Goal: Task Accomplishment & Management: Manage account settings

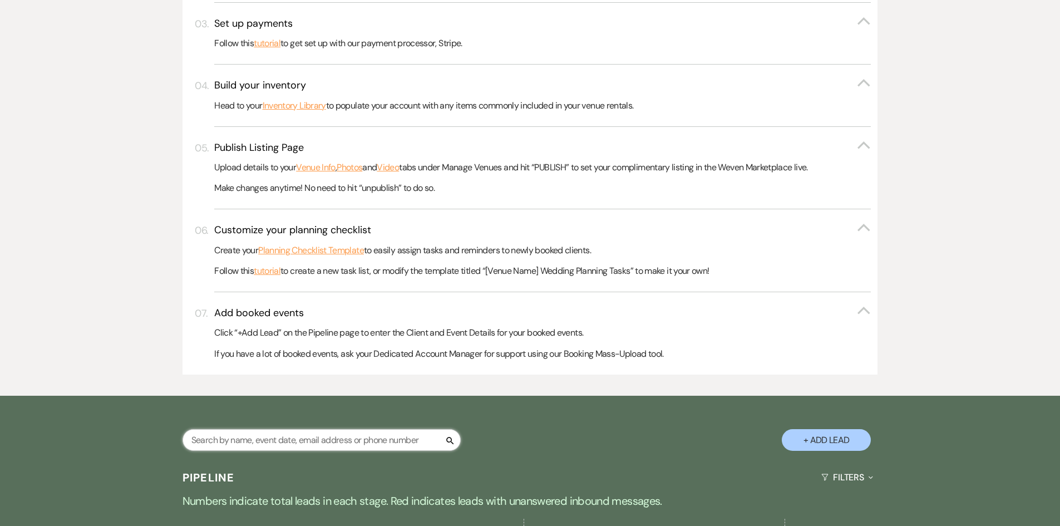
click at [200, 439] on input "text" at bounding box center [322, 440] width 278 height 22
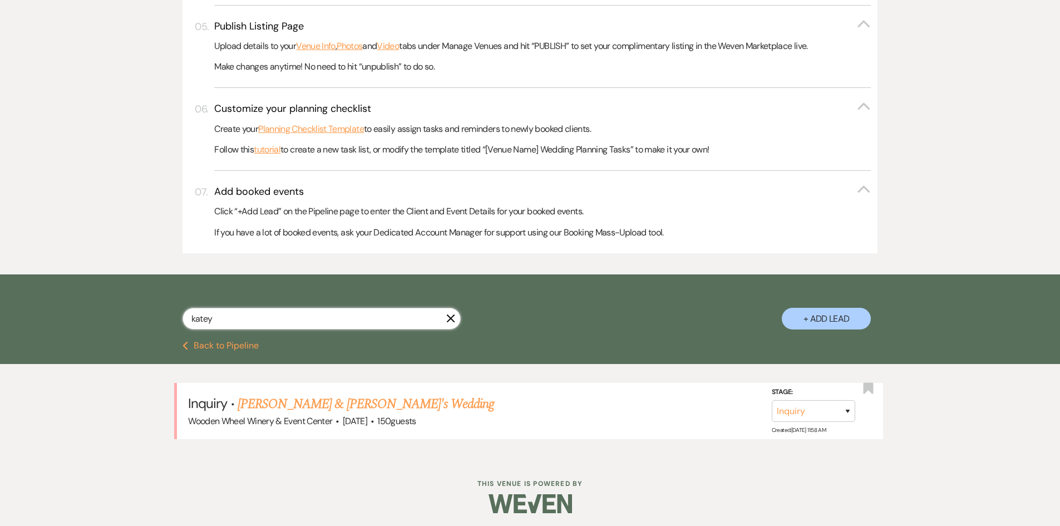
scroll to position [515, 0]
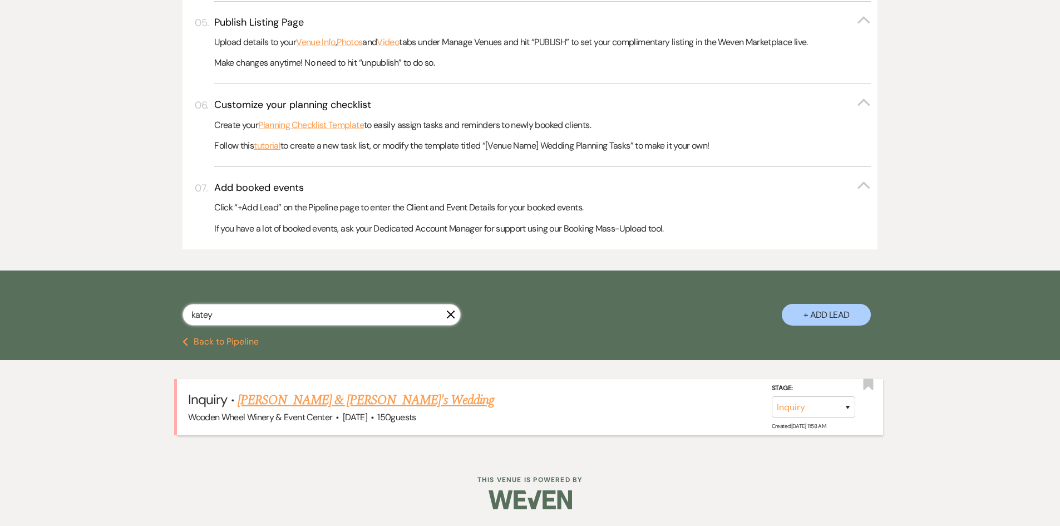
type input "katey"
click at [281, 401] on link "[PERSON_NAME] & [PERSON_NAME]'s Wedding" at bounding box center [366, 400] width 257 height 20
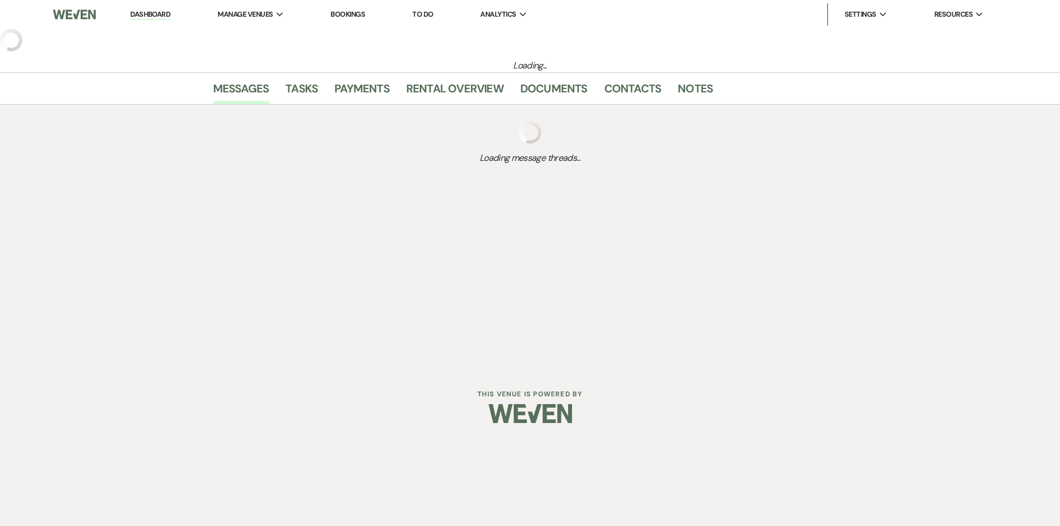
select select "5"
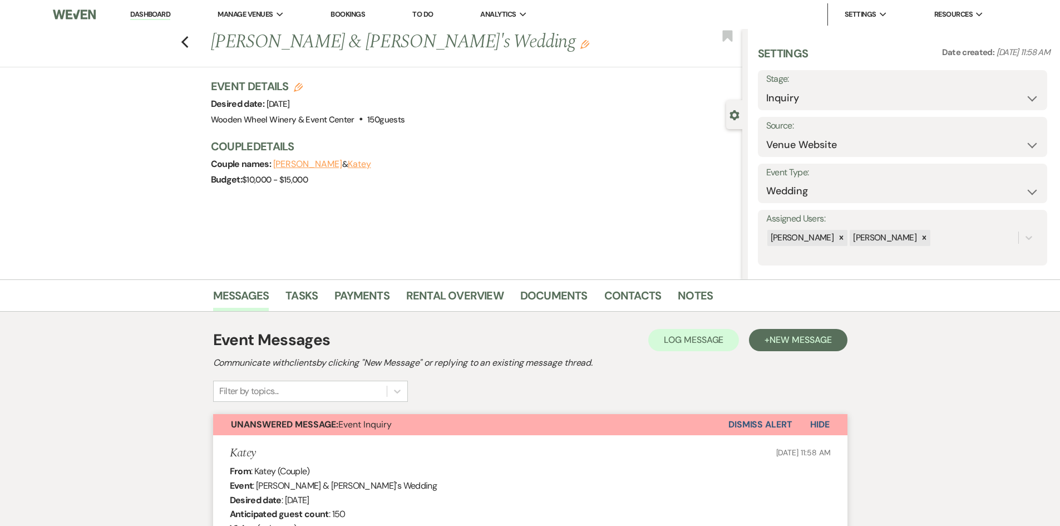
click at [348, 163] on button "Katey" at bounding box center [359, 164] width 23 height 9
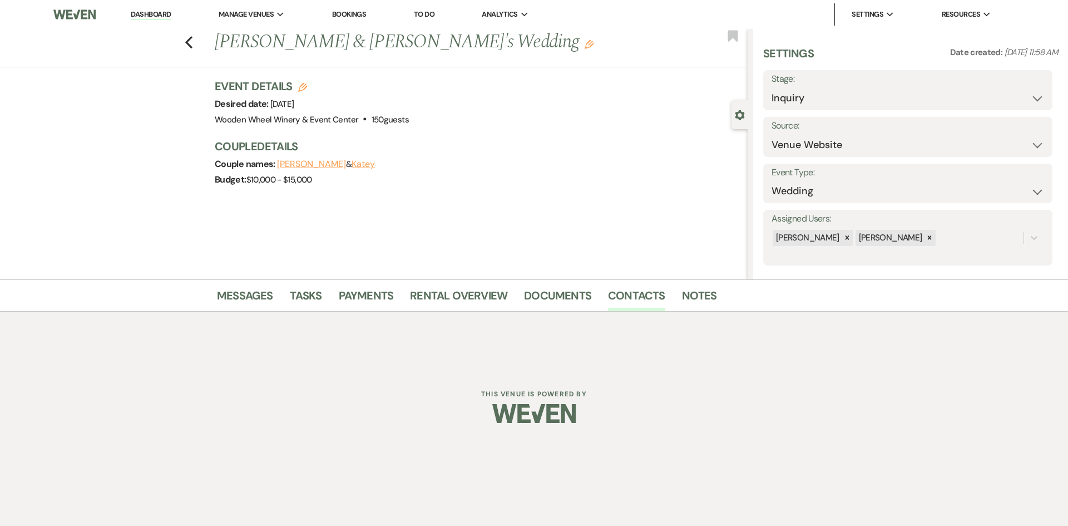
select select "email"
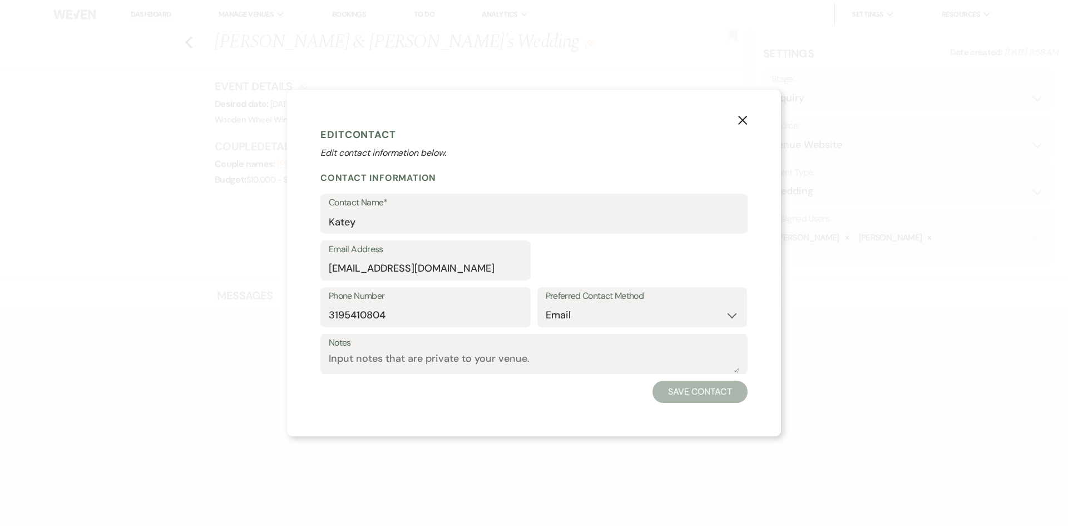
select select "1"
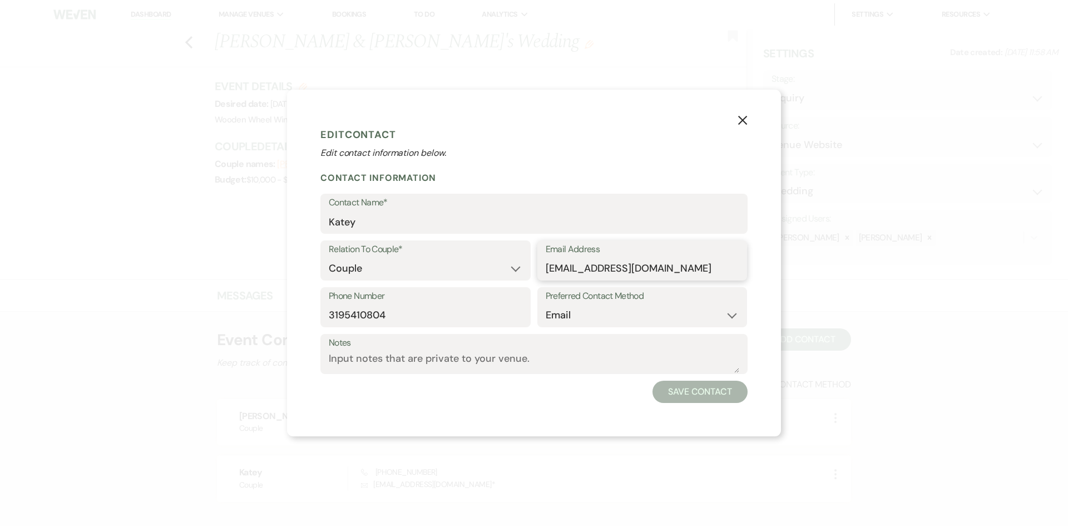
drag, startPoint x: 684, startPoint y: 267, endPoint x: 544, endPoint y: 267, distance: 140.8
click at [544, 267] on div "Email Address [EMAIL_ADDRESS][DOMAIN_NAME]" at bounding box center [643, 260] width 210 height 40
click at [743, 119] on icon "X" at bounding box center [743, 120] width 10 height 10
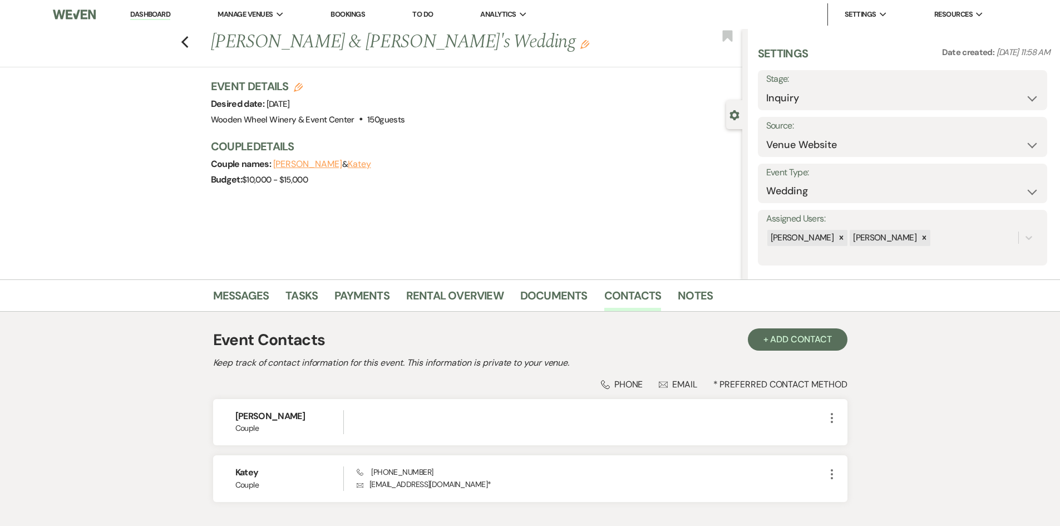
click at [288, 162] on button "[PERSON_NAME]" at bounding box center [307, 164] width 69 height 9
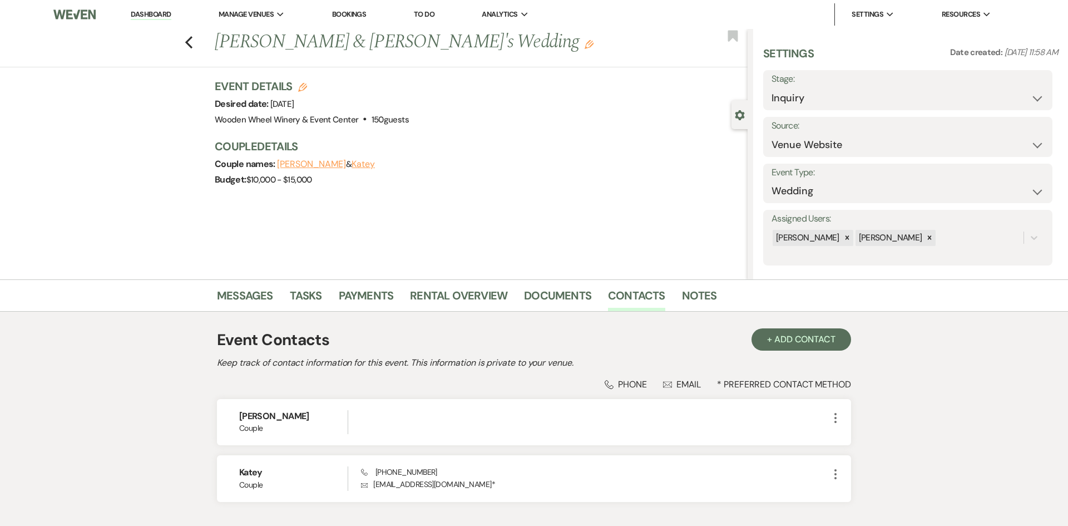
select select "1"
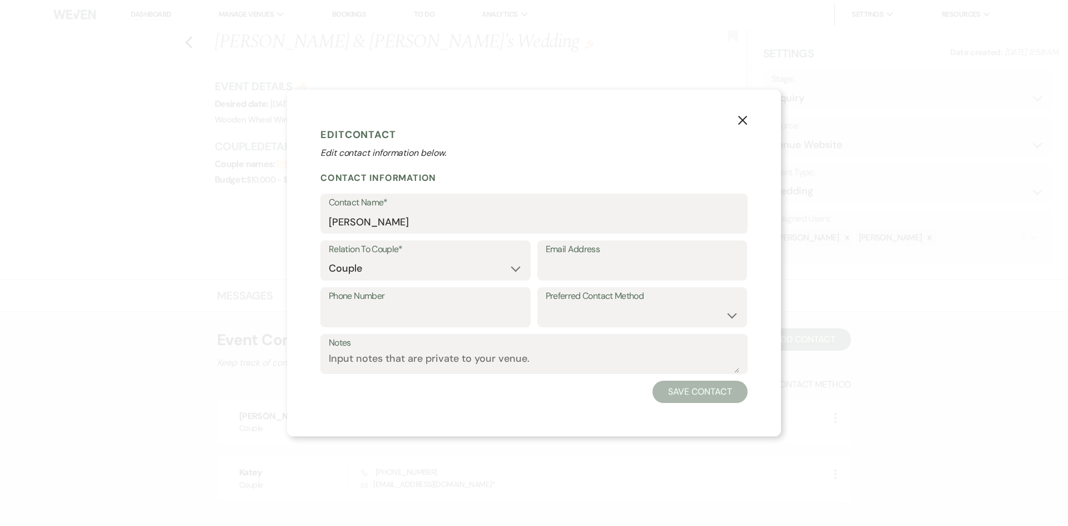
click at [745, 117] on icon "X" at bounding box center [743, 120] width 10 height 10
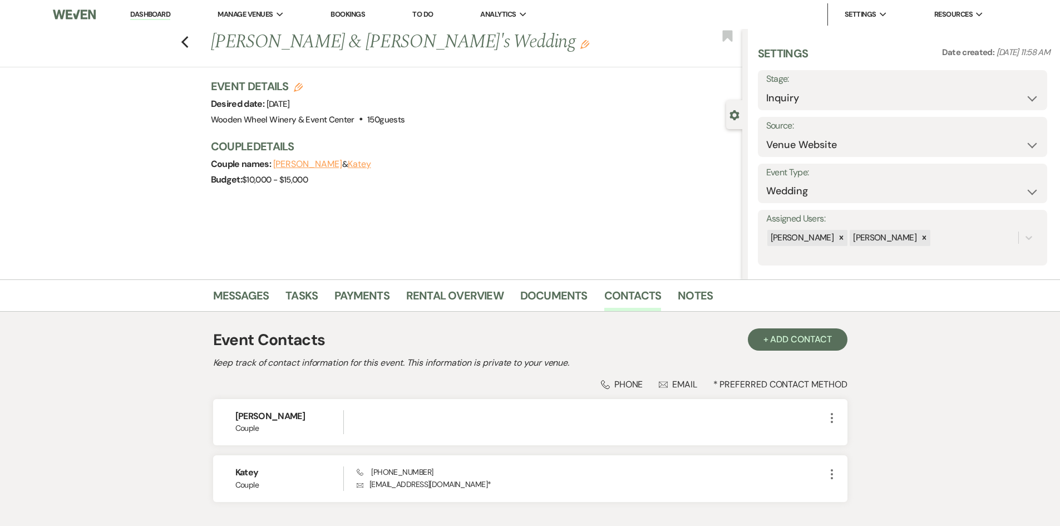
click at [348, 166] on button "Katey" at bounding box center [359, 164] width 23 height 9
select select "1"
select select "email"
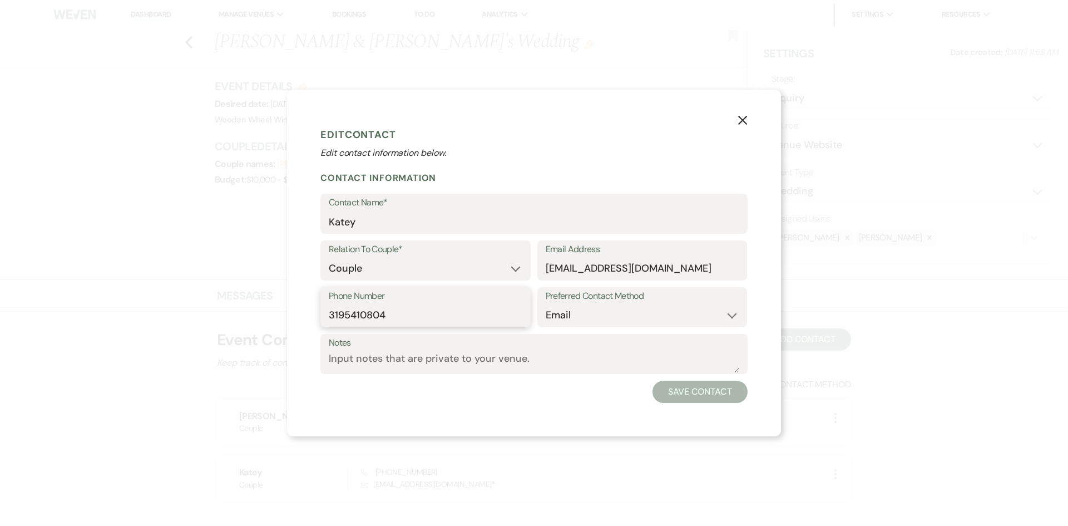
drag, startPoint x: 390, startPoint y: 313, endPoint x: 327, endPoint y: 311, distance: 63.5
click at [327, 311] on div "Phone Number [PHONE_NUMBER]" at bounding box center [426, 307] width 210 height 40
click at [742, 117] on icon "X" at bounding box center [743, 120] width 10 height 10
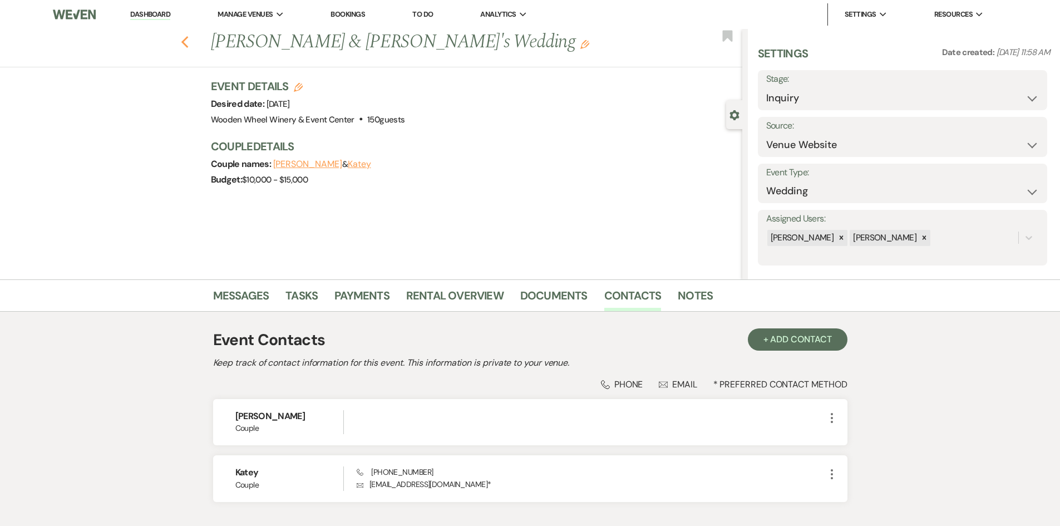
click at [188, 46] on use "button" at bounding box center [184, 42] width 7 height 12
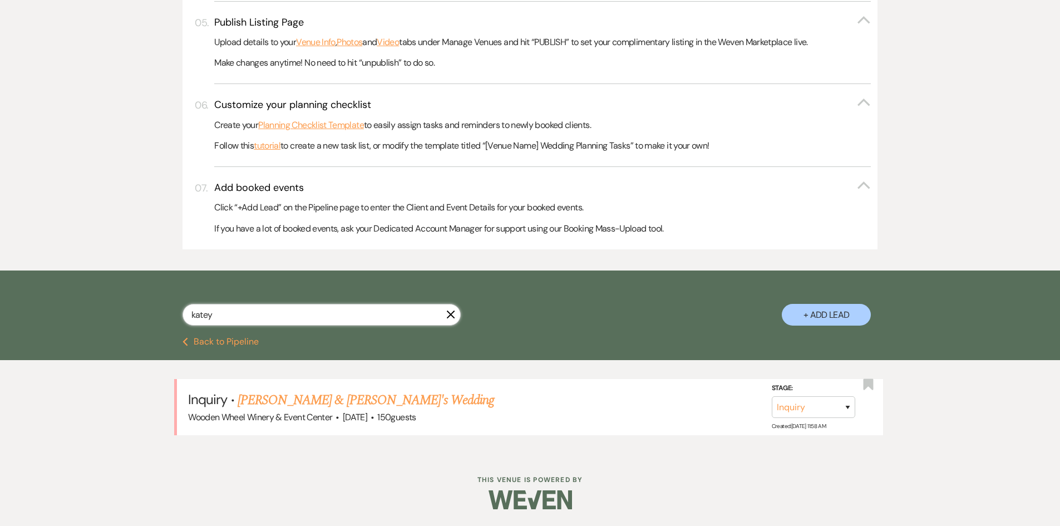
drag, startPoint x: 212, startPoint y: 314, endPoint x: 146, endPoint y: 299, distance: 67.4
click at [150, 304] on div "katey X + Add Lead" at bounding box center [530, 305] width 801 height 58
type input "megan"
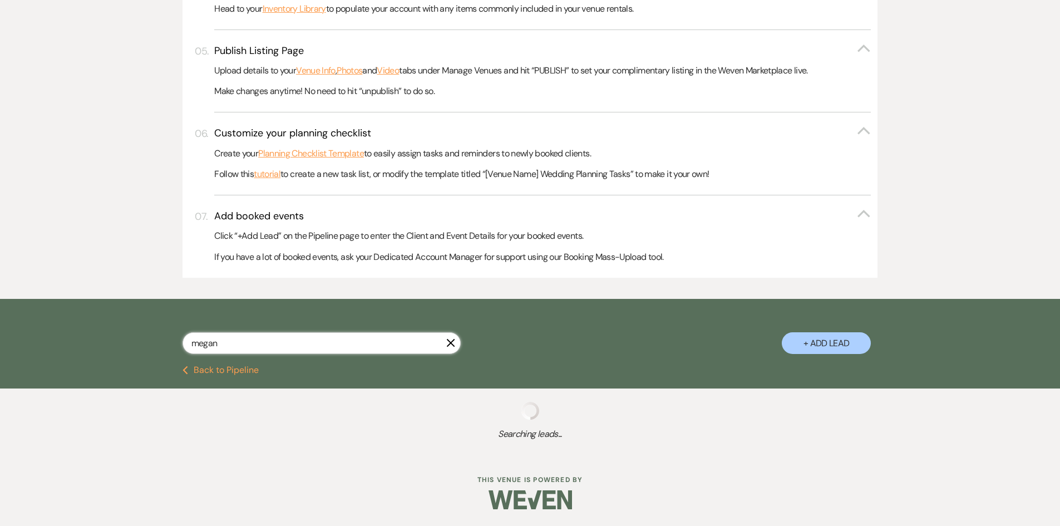
select select "2"
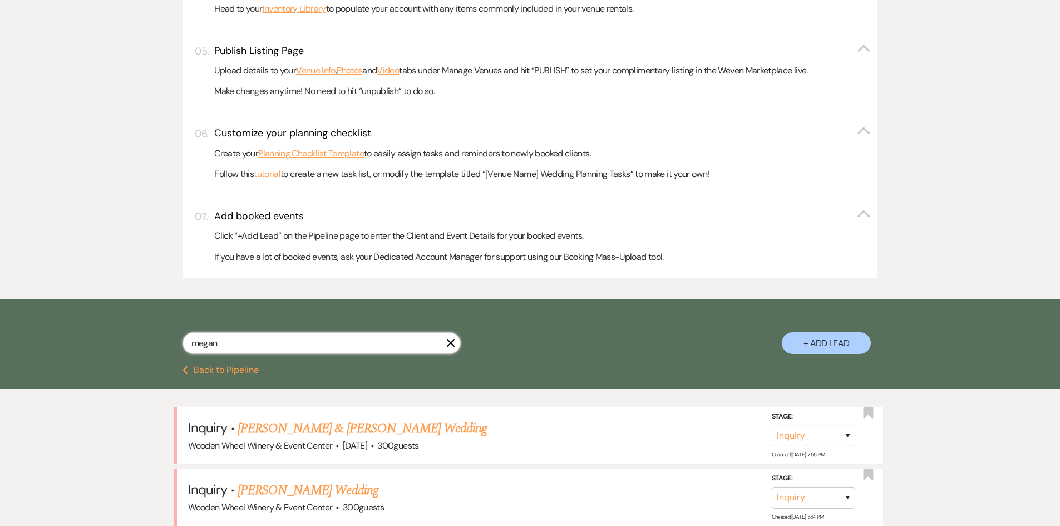
scroll to position [515, 0]
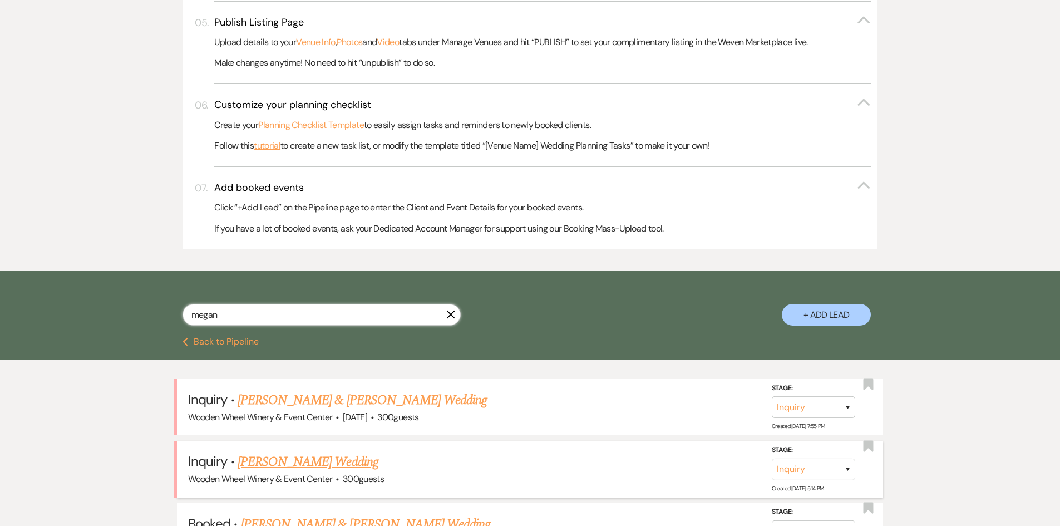
type input "megan"
drag, startPoint x: 303, startPoint y: 469, endPoint x: 301, endPoint y: 459, distance: 9.6
click at [303, 467] on link "[PERSON_NAME] Wedding" at bounding box center [308, 462] width 141 height 20
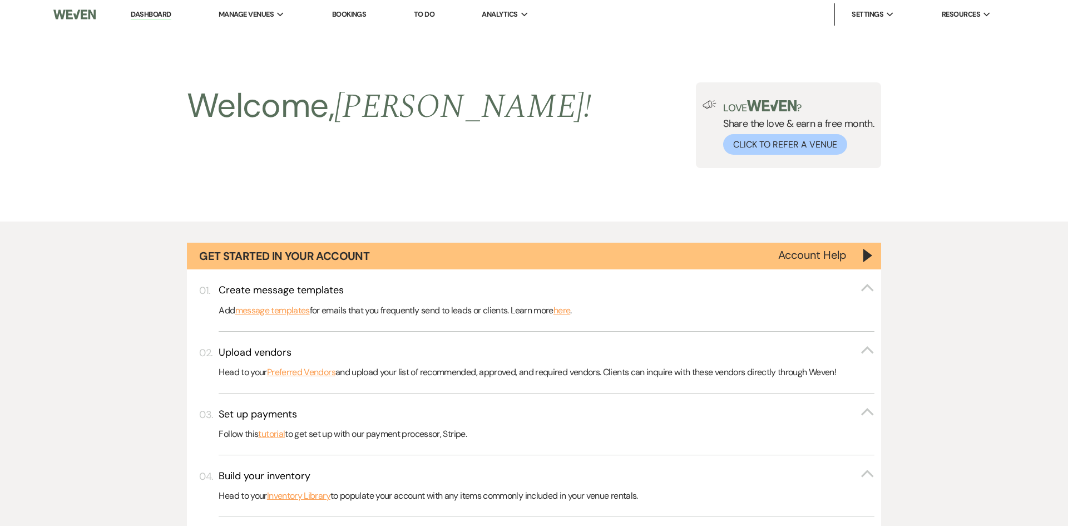
select select "5"
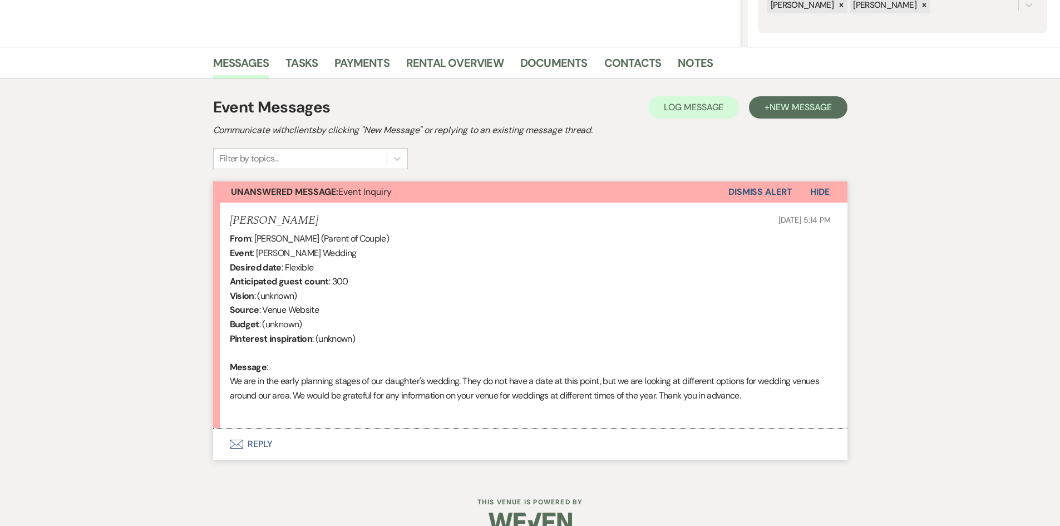
scroll to position [255, 0]
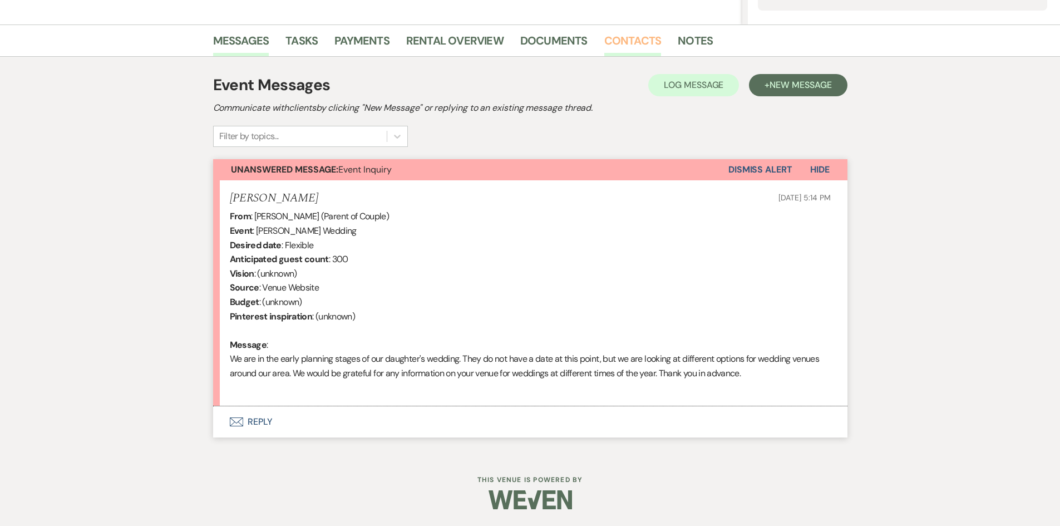
click at [640, 39] on link "Contacts" at bounding box center [632, 44] width 57 height 24
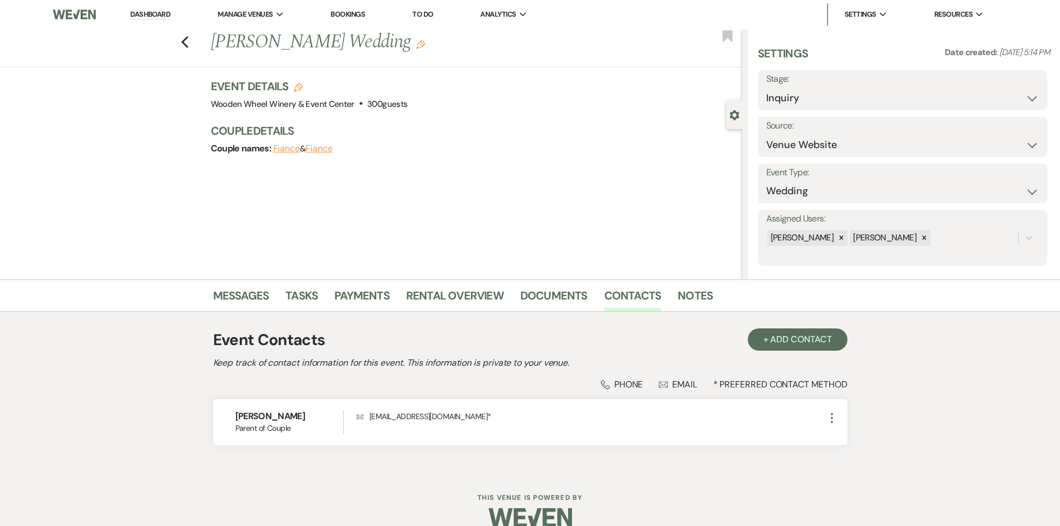
drag, startPoint x: 142, startPoint y: 10, endPoint x: 146, endPoint y: 16, distance: 7.0
click at [142, 10] on link "Dashboard" at bounding box center [150, 14] width 40 height 11
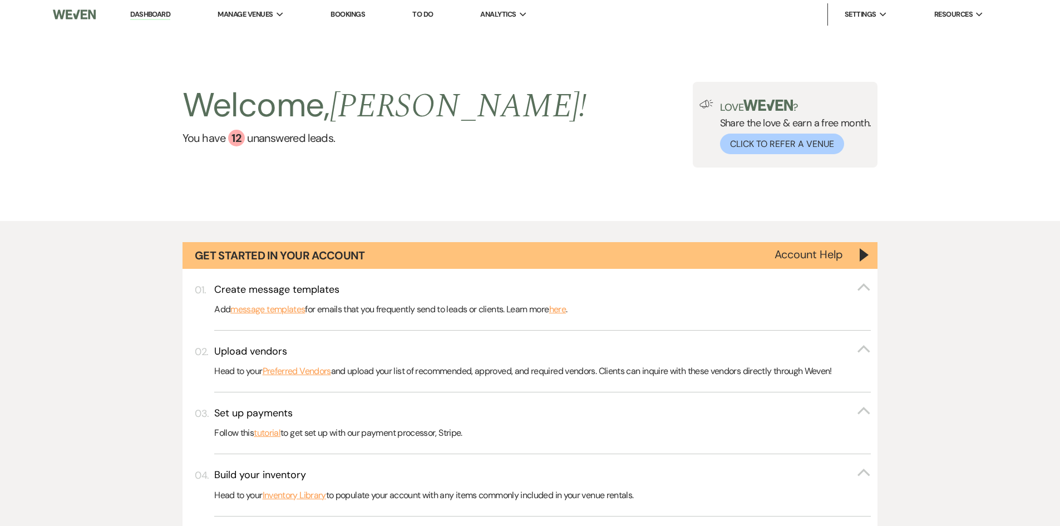
click at [353, 14] on link "Bookings" at bounding box center [348, 13] width 35 height 9
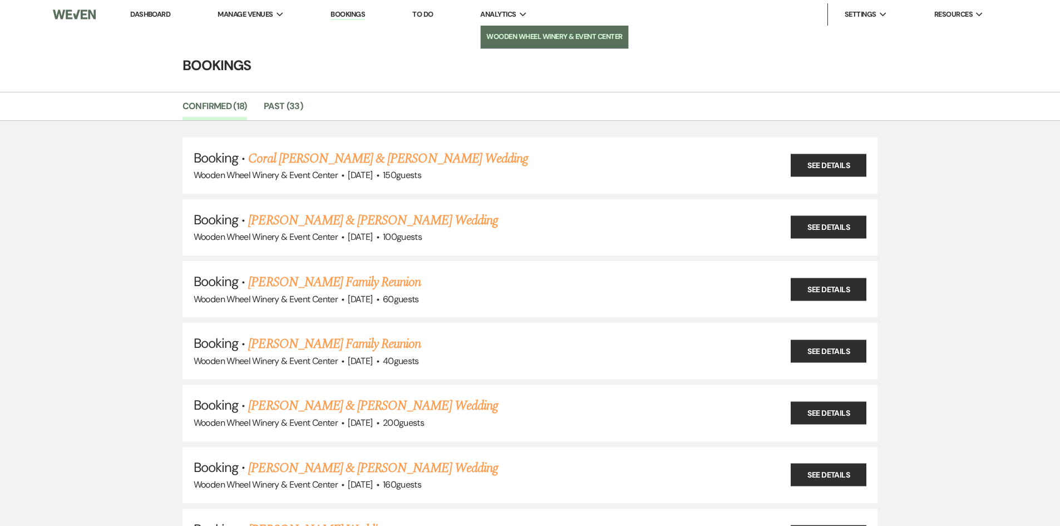
click at [532, 34] on li "Wooden Wheel Winery & Event Center" at bounding box center [554, 36] width 136 height 11
